Goal: Book appointment/travel/reservation

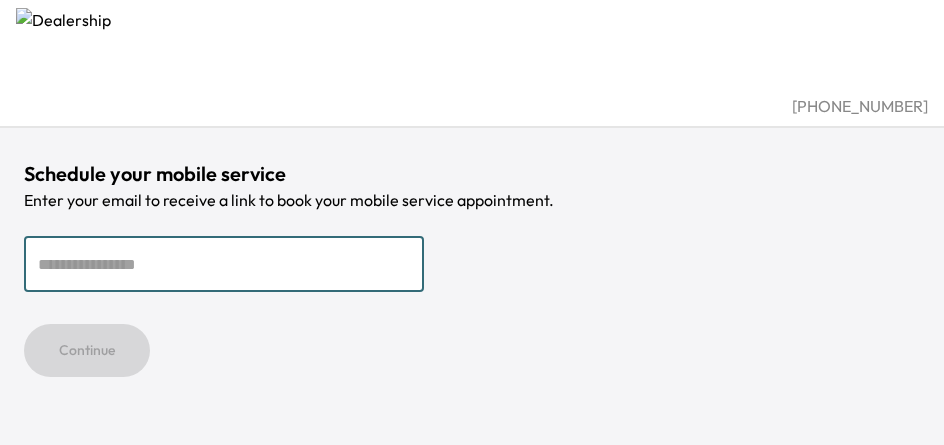
click at [500, 98] on div "[PHONE_NUMBER]" at bounding box center [472, 106] width 912 height 24
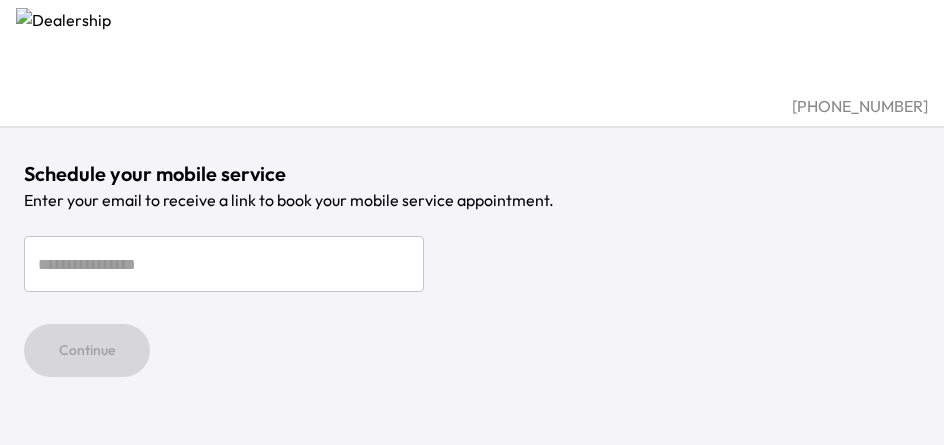
click at [500, 328] on div "Continue" at bounding box center [472, 350] width 896 height 53
click at [90, 228] on div "Schedule your mobile service Enter your email to receive a link to book your mo…" at bounding box center [472, 268] width 896 height 217
click at [200, 128] on div "Schedule your mobile service Enter your email to receive a link to book your mo…" at bounding box center [472, 188] width 944 height 377
click at [800, 328] on div "Continue" at bounding box center [472, 350] width 896 height 53
click at [800, 378] on div "[PHONE_NUMBER] Schedule your mobile service Enter your email to receive a link …" at bounding box center [472, 222] width 944 height 445
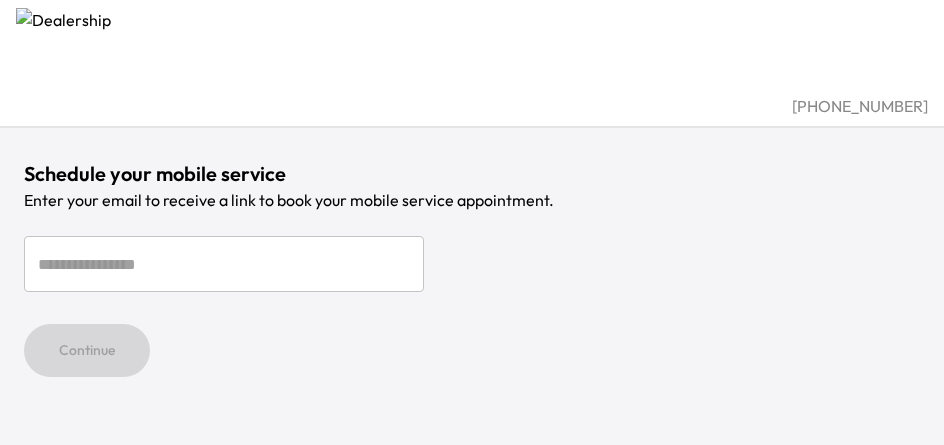
click at [750, 328] on div "Continue" at bounding box center [472, 350] width 896 height 53
click at [750, 378] on div "[PHONE_NUMBER] Schedule your mobile service Enter your email to receive a link …" at bounding box center [472, 222] width 944 height 445
click at [900, 328] on div "Continue" at bounding box center [472, 350] width 896 height 53
click at [900, 378] on div "[PHONE_NUMBER] Schedule your mobile service Enter your email to receive a link …" at bounding box center [472, 222] width 944 height 445
click at [850, 328] on div "Continue" at bounding box center [472, 350] width 896 height 53
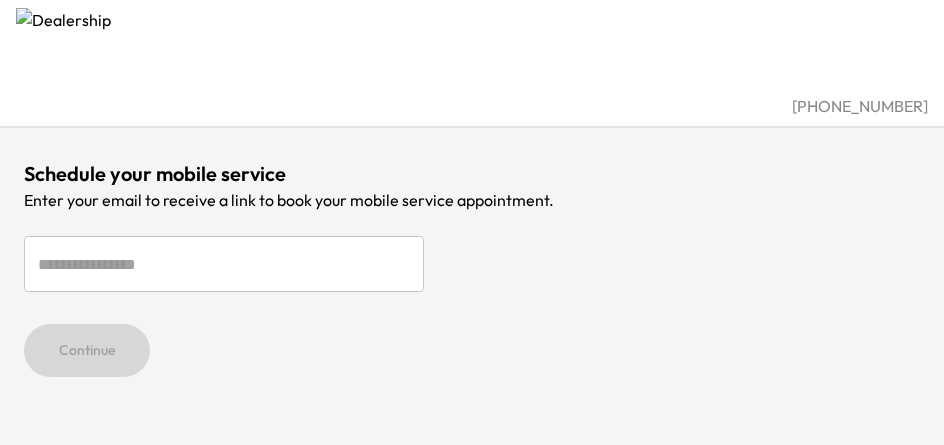
click at [850, 378] on div "[PHONE_NUMBER] Schedule your mobile service Enter your email to receive a link …" at bounding box center [472, 222] width 944 height 445
click at [650, 328] on div "Continue" at bounding box center [472, 350] width 896 height 53
click at [650, 378] on div "[PHONE_NUMBER] Schedule your mobile service Enter your email to receive a link …" at bounding box center [472, 222] width 944 height 445
click at [450, 328] on div "Continue" at bounding box center [472, 350] width 896 height 53
click at [450, 378] on div "[PHONE_NUMBER] Schedule your mobile service Enter your email to receive a link …" at bounding box center [472, 222] width 944 height 445
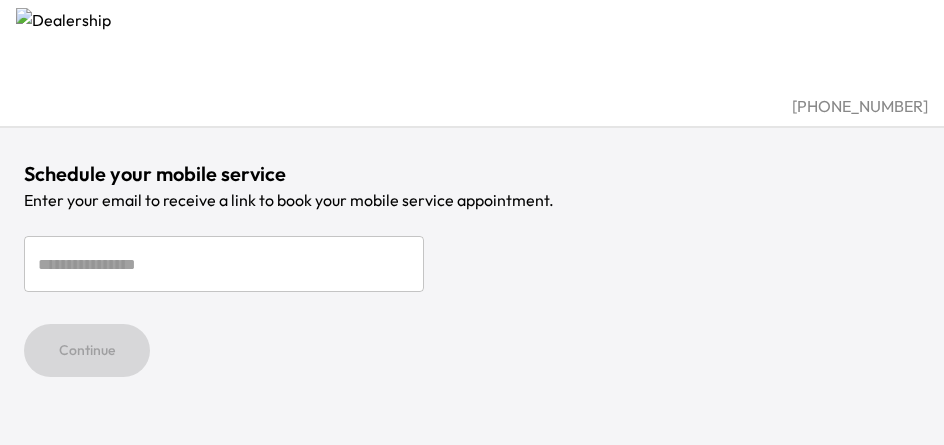
click at [350, 298] on form "​ Continue" at bounding box center [472, 306] width 896 height 141
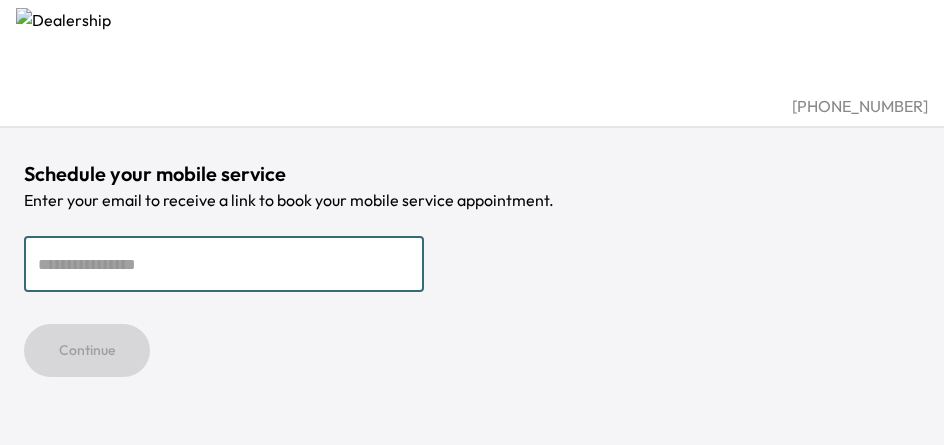
click at [400, 248] on input "email" at bounding box center [224, 264] width 400 height 56
click at [500, 198] on p "Enter your email to receive a link to book your mobile service appointment." at bounding box center [472, 200] width 896 height 24
